Goal: Information Seeking & Learning: Learn about a topic

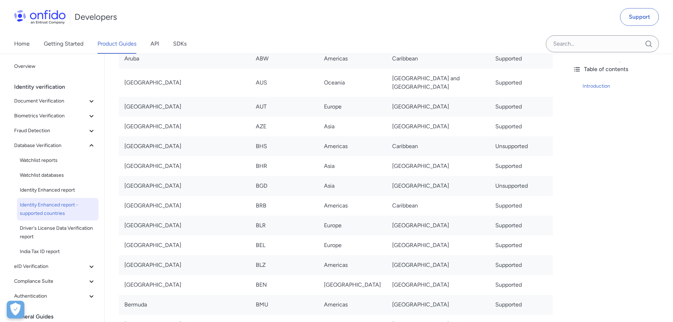
scroll to position [389, 0]
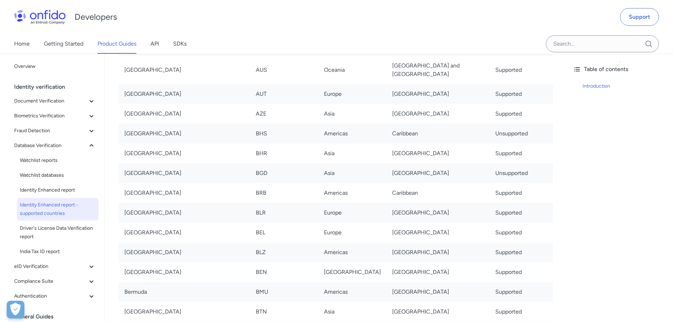
click at [137, 163] on td "[GEOGRAPHIC_DATA]" at bounding box center [184, 173] width 131 height 20
copy td "[GEOGRAPHIC_DATA]"
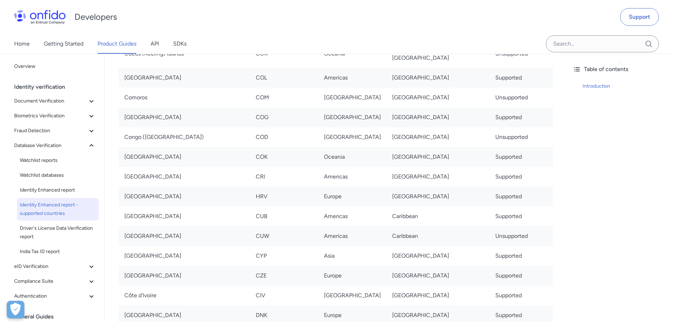
scroll to position [1095, 0]
click at [128, 225] on td "Curaçao" at bounding box center [184, 235] width 131 height 20
copy td "Curaçao"
click at [523, 225] on td "Unsupported" at bounding box center [521, 235] width 63 height 20
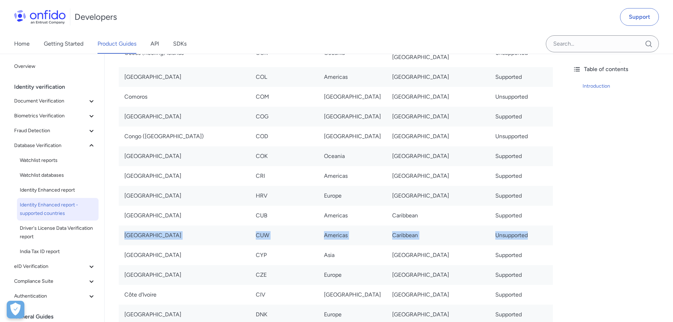
drag, startPoint x: 503, startPoint y: 202, endPoint x: 124, endPoint y: 206, distance: 378.4
click at [124, 225] on tr "Curaçao CUW Americas Caribbean Unsupported" at bounding box center [336, 235] width 434 height 20
drag, startPoint x: 567, startPoint y: 205, endPoint x: 533, endPoint y: 207, distance: 34.0
click at [490, 225] on td "Unsupported" at bounding box center [521, 235] width 63 height 20
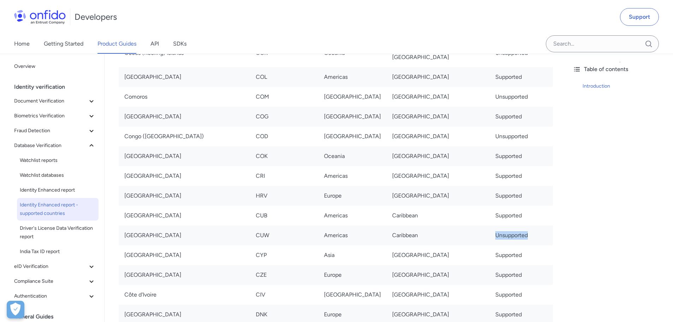
click at [490, 225] on td "Unsupported" at bounding box center [521, 235] width 63 height 20
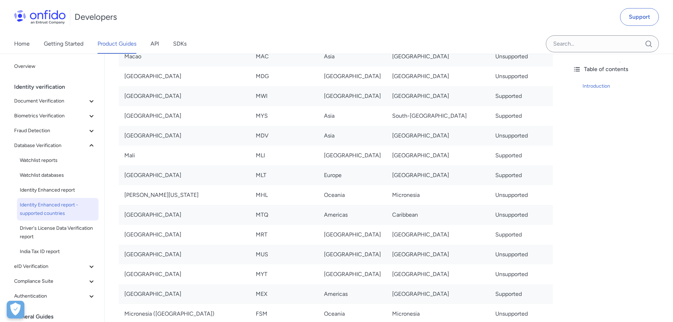
scroll to position [3015, 0]
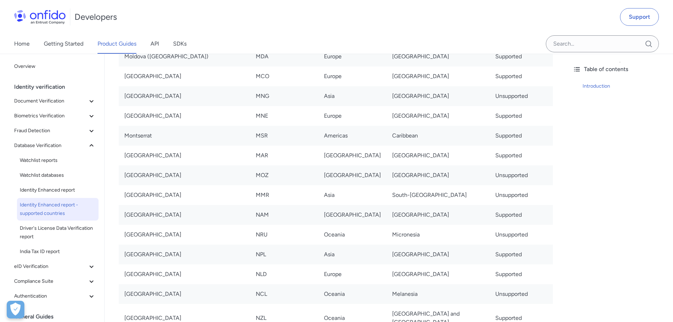
click at [585, 175] on div "Table of contents Introduction" at bounding box center [620, 188] width 106 height 268
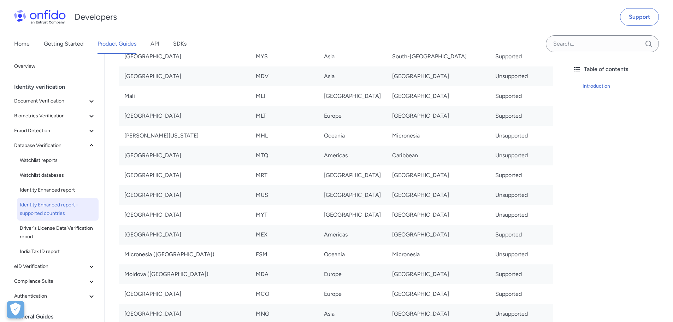
click at [614, 187] on div "Table of contents Introduction" at bounding box center [620, 188] width 106 height 268
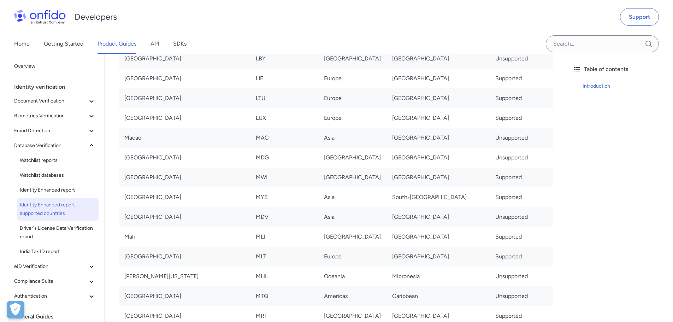
scroll to position [2656, 0]
click at [573, 183] on div "Table of contents Introduction" at bounding box center [620, 188] width 106 height 268
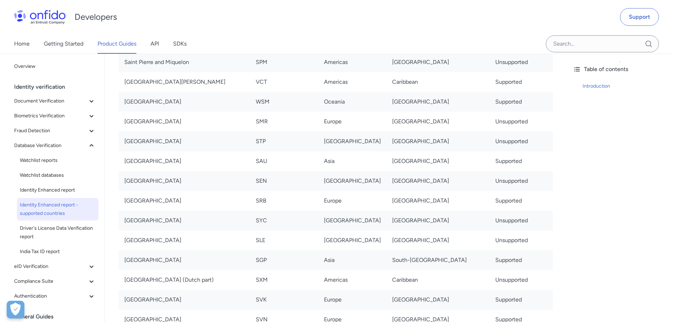
scroll to position [3015, 0]
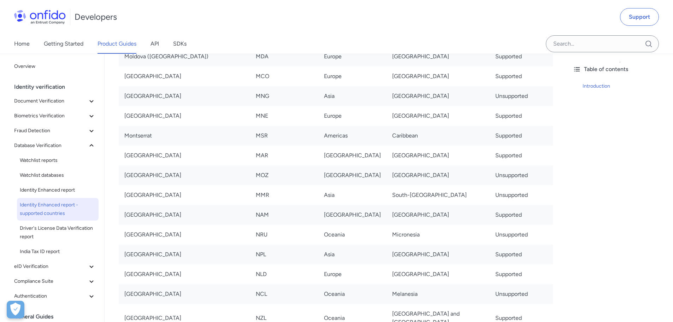
click at [624, 143] on div "Table of contents Introduction" at bounding box center [620, 188] width 106 height 268
click at [508, 146] on td "Supported" at bounding box center [521, 156] width 63 height 20
click at [462, 41] on div "Home Getting Started Product Guides API SDKs" at bounding box center [336, 44] width 673 height 20
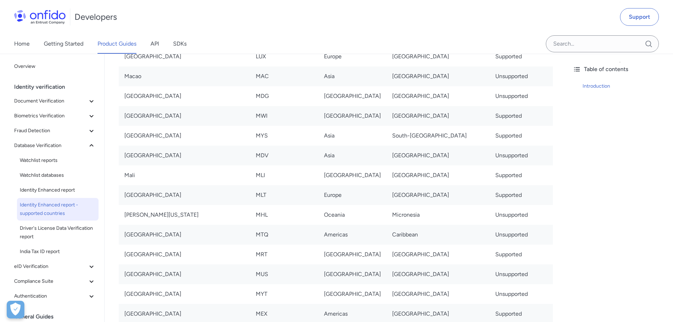
click at [477, 28] on div "Developers Support" at bounding box center [336, 17] width 673 height 34
click at [401, 24] on div "Developers Support" at bounding box center [336, 17] width 673 height 34
click at [420, 50] on div "Home Getting Started Product Guides API SDKs" at bounding box center [336, 44] width 673 height 20
click at [454, 25] on div "Developers Support" at bounding box center [336, 17] width 673 height 34
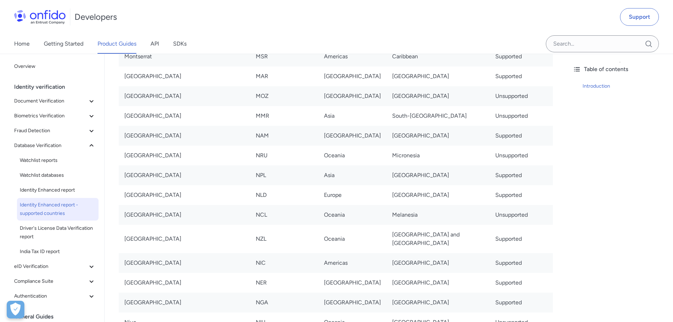
click at [466, 27] on div "Developers Support" at bounding box center [336, 17] width 673 height 34
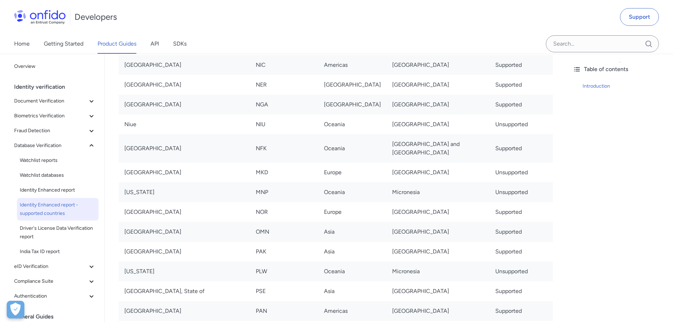
click at [485, 29] on div "Developers Support" at bounding box center [336, 17] width 673 height 34
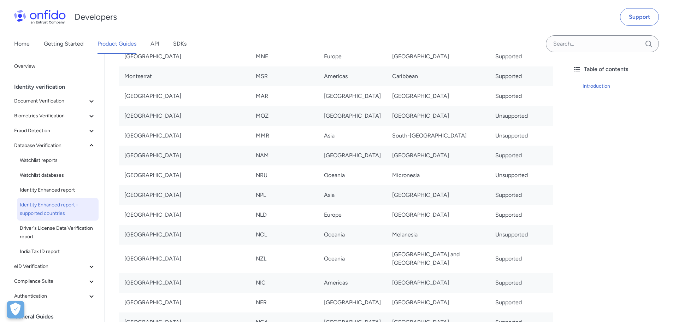
click at [501, 31] on div "Developers Support" at bounding box center [336, 17] width 673 height 34
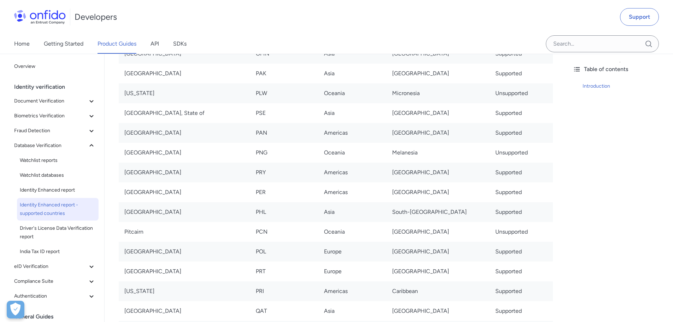
click at [427, 29] on div "Developers Support" at bounding box center [336, 17] width 673 height 34
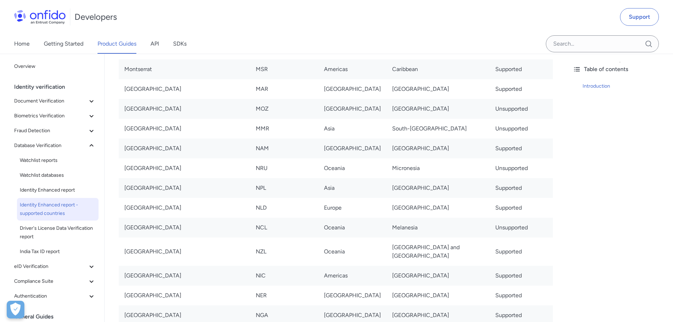
scroll to position [3258, 0]
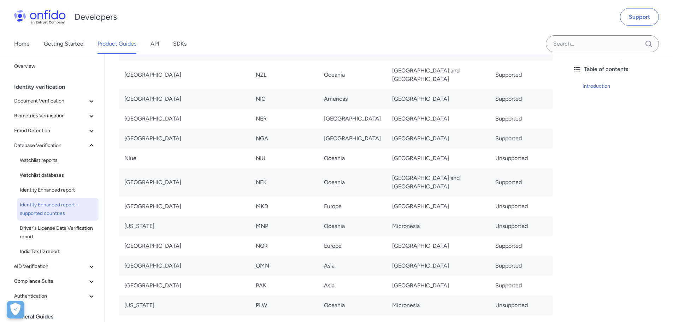
click at [449, 30] on div "Developers Support" at bounding box center [336, 17] width 673 height 34
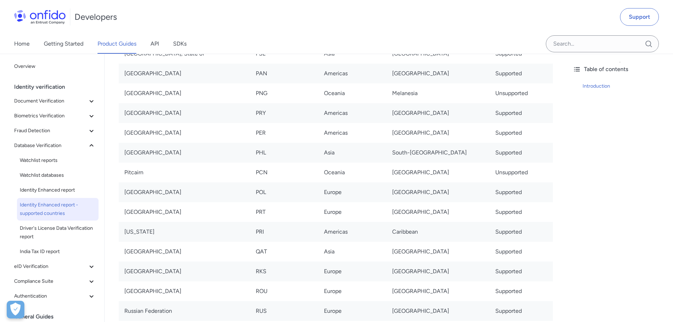
click at [417, 41] on div "Home Getting Started Product Guides API SDKs" at bounding box center [336, 44] width 673 height 20
click at [485, 31] on div "Developers Support" at bounding box center [336, 17] width 673 height 34
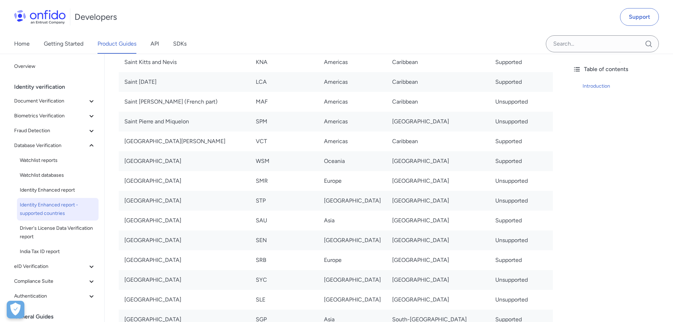
click at [486, 36] on div "Home Getting Started Product Guides API SDKs" at bounding box center [336, 44] width 673 height 20
click at [490, 42] on div "Home Getting Started Product Guides API SDKs" at bounding box center [336, 44] width 673 height 20
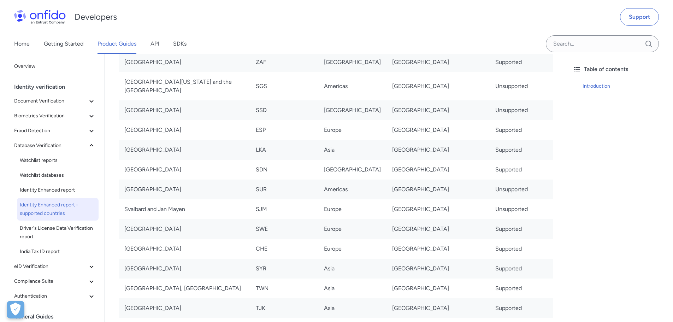
click at [424, 36] on div "Home Getting Started Product Guides API SDKs" at bounding box center [336, 44] width 673 height 20
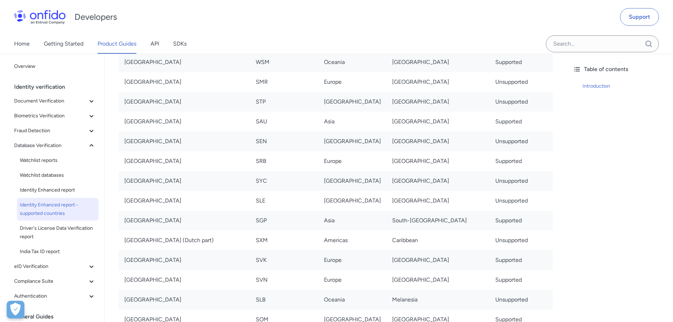
click at [457, 30] on div "Developers Support" at bounding box center [336, 17] width 673 height 34
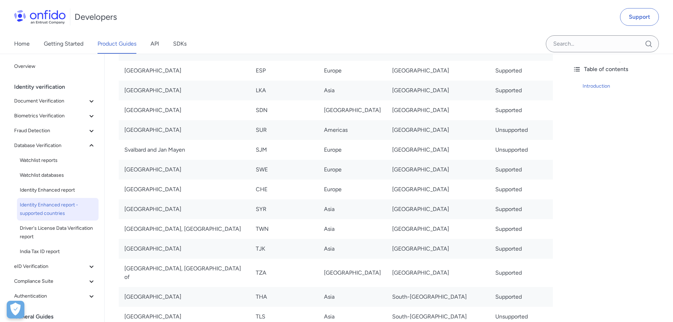
click at [502, 40] on div "Home Getting Started Product Guides API SDKs" at bounding box center [336, 44] width 673 height 20
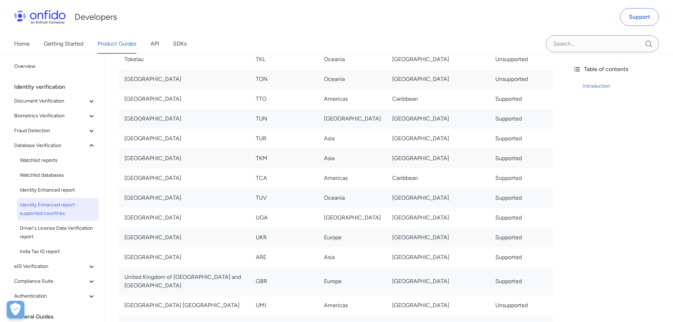
click at [472, 31] on div "Developers Support" at bounding box center [336, 17] width 673 height 34
click at [385, 35] on div "Home Getting Started Product Guides API SDKs" at bounding box center [336, 44] width 673 height 20
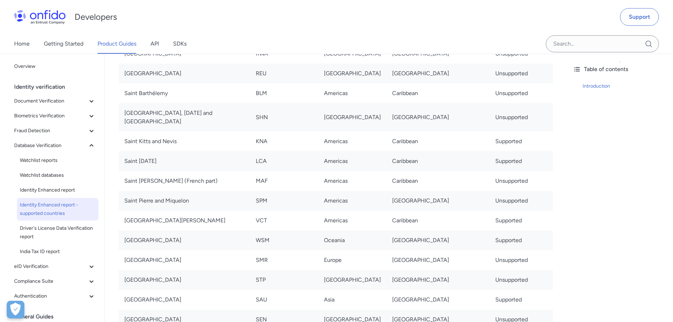
click at [500, 18] on div "Developers Support" at bounding box center [336, 17] width 673 height 34
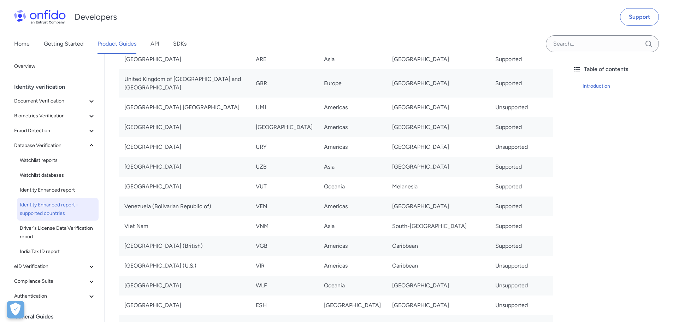
click at [456, 30] on div "Developers Support" at bounding box center [336, 17] width 673 height 34
click at [448, 37] on div "Home Getting Started Product Guides API SDKs" at bounding box center [336, 44] width 673 height 20
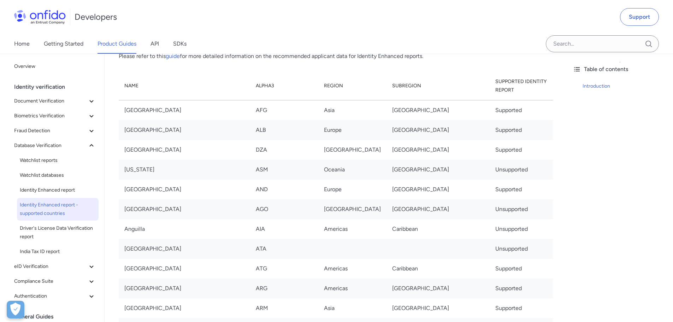
scroll to position [3826, 0]
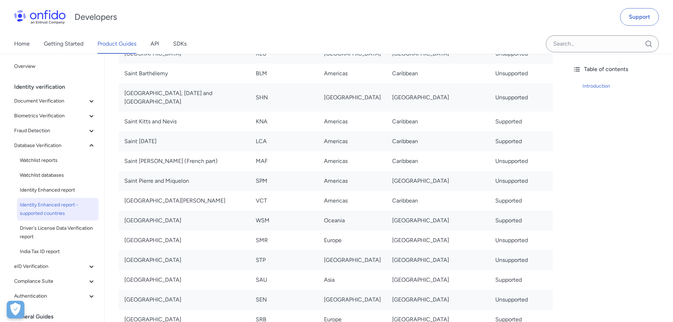
click at [353, 28] on div "Developers Support" at bounding box center [336, 17] width 673 height 34
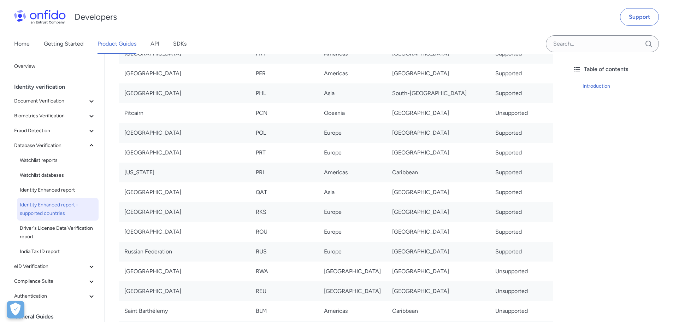
scroll to position [4815, 0]
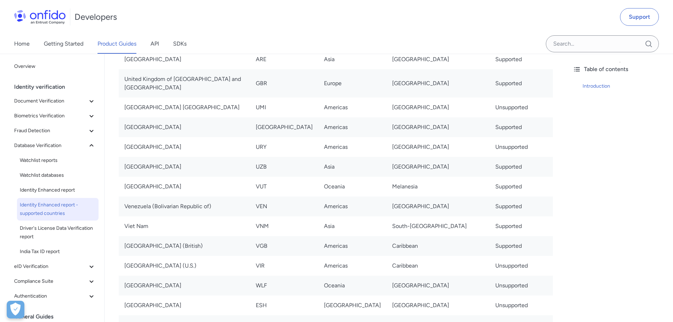
click at [568, 54] on div "Developers Support Home Getting Started Product Guides API SDKs" at bounding box center [336, 27] width 673 height 54
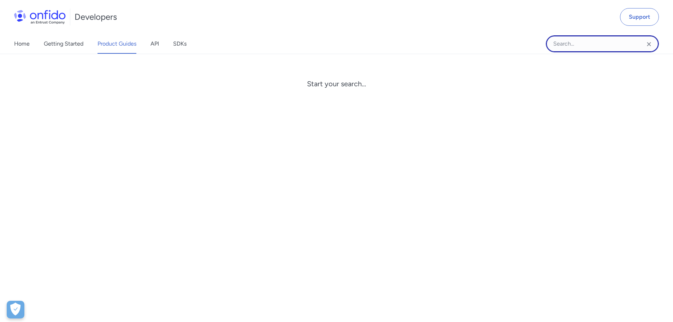
click at [570, 46] on input "Onfido search input field" at bounding box center [602, 43] width 113 height 17
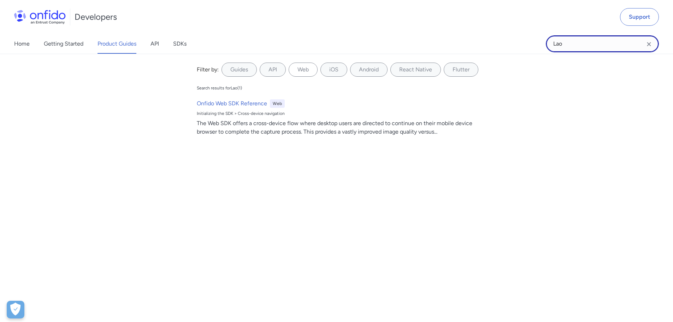
click at [644, 46] on input "Lao" at bounding box center [602, 43] width 113 height 17
type input "Lao"
click at [648, 44] on icon "Clear search field button" at bounding box center [649, 44] width 8 height 8
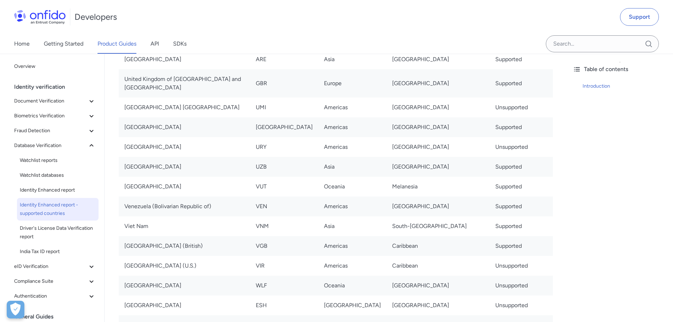
click at [599, 181] on div "Table of contents Introduction" at bounding box center [620, 188] width 106 height 268
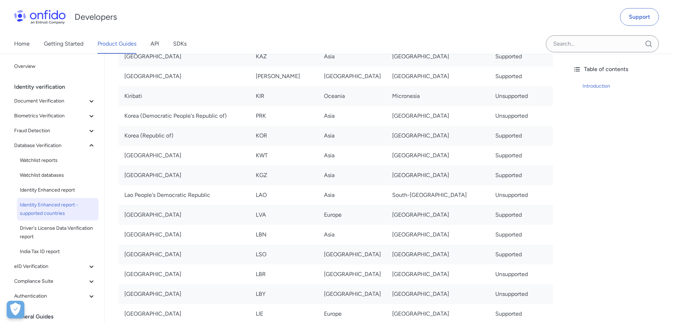
click at [587, 169] on div "Table of contents Introduction" at bounding box center [620, 188] width 106 height 268
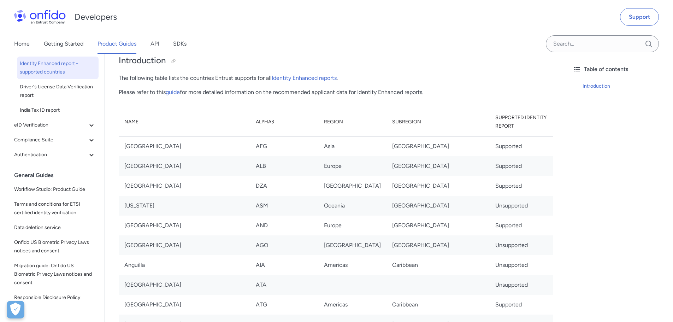
scroll to position [159, 0]
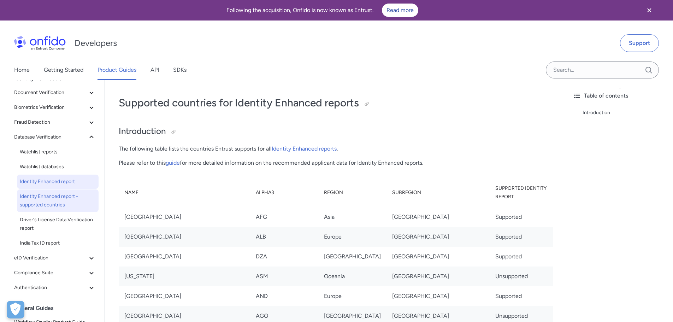
scroll to position [35, 0]
click at [87, 137] on icon at bounding box center [91, 136] width 8 height 8
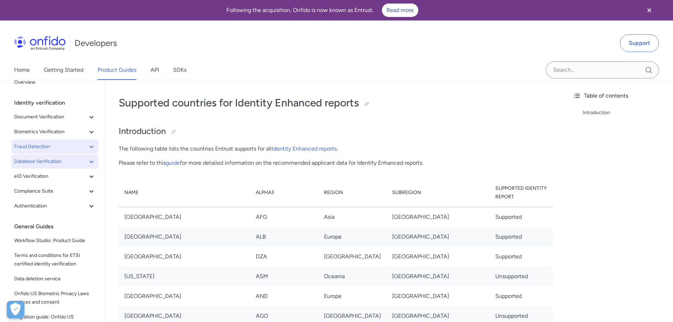
scroll to position [0, 0]
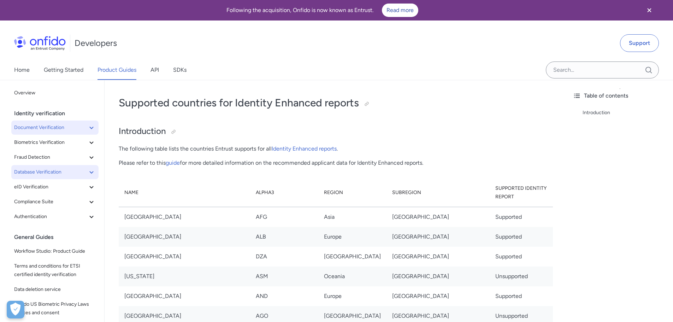
click at [88, 129] on icon at bounding box center [91, 127] width 8 height 8
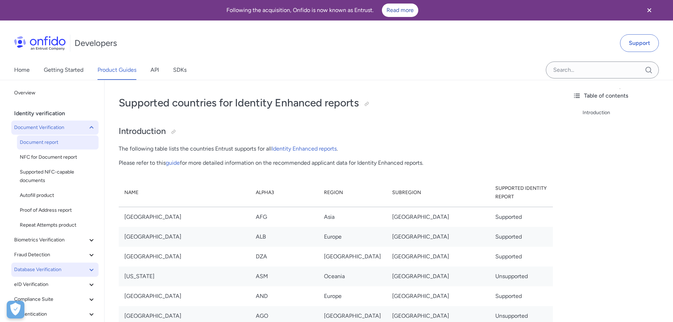
click at [70, 142] on span "Document report" at bounding box center [58, 142] width 76 height 8
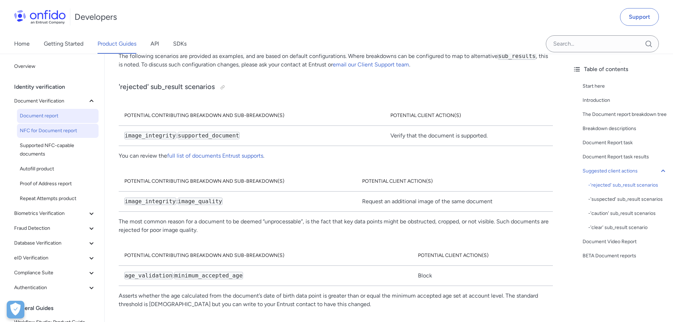
scroll to position [3815, 0]
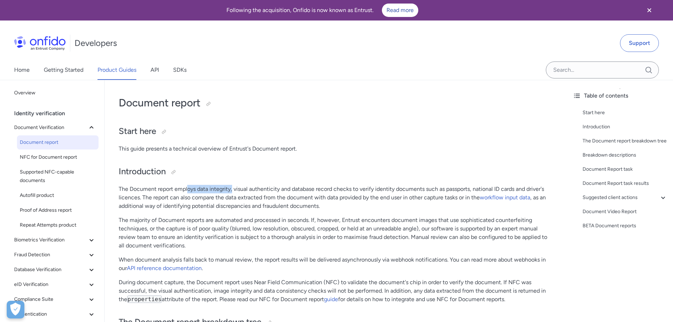
drag, startPoint x: 187, startPoint y: 190, endPoint x: 238, endPoint y: 187, distance: 51.7
click at [238, 187] on p "The Document report employs data integrity, visual authenticity and database re…" at bounding box center [336, 197] width 434 height 25
click at [358, 206] on p "The Document report employs data integrity, visual authenticity and database re…" at bounding box center [336, 197] width 434 height 25
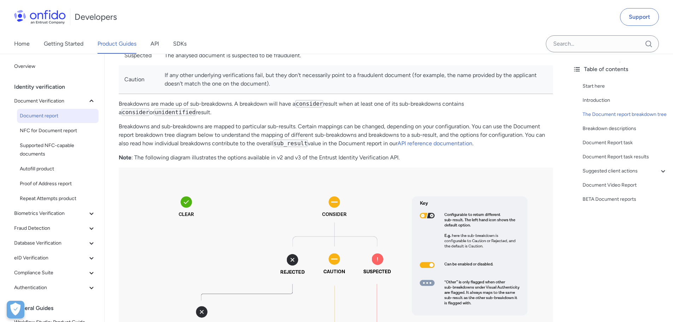
scroll to position [389, 0]
